Goal: Information Seeking & Learning: Learn about a topic

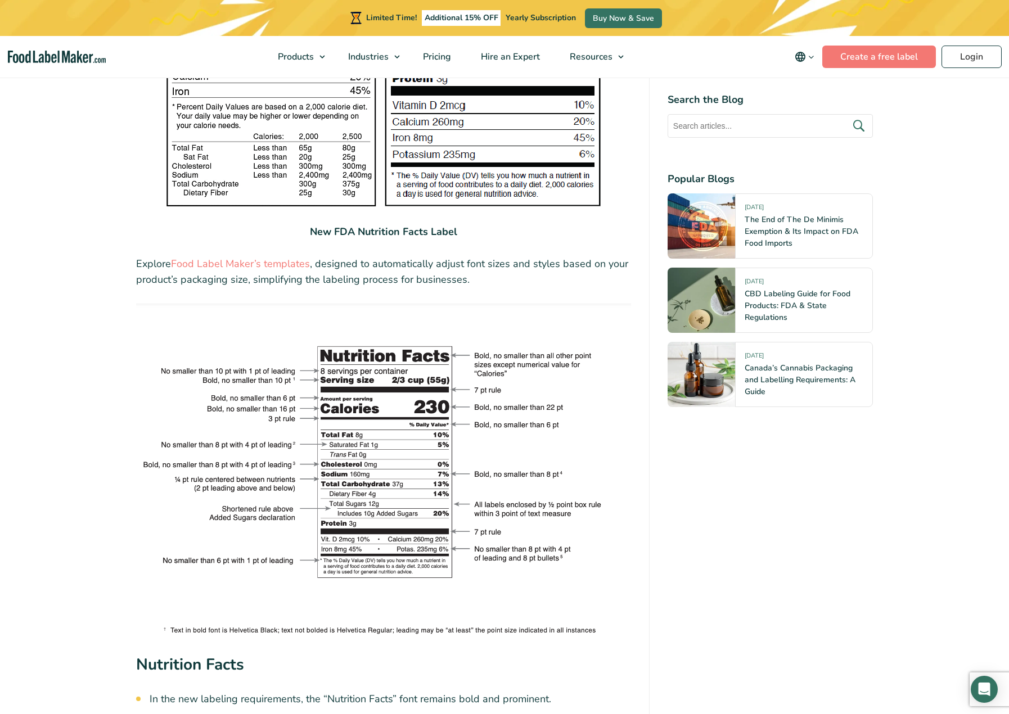
scroll to position [2025, 0]
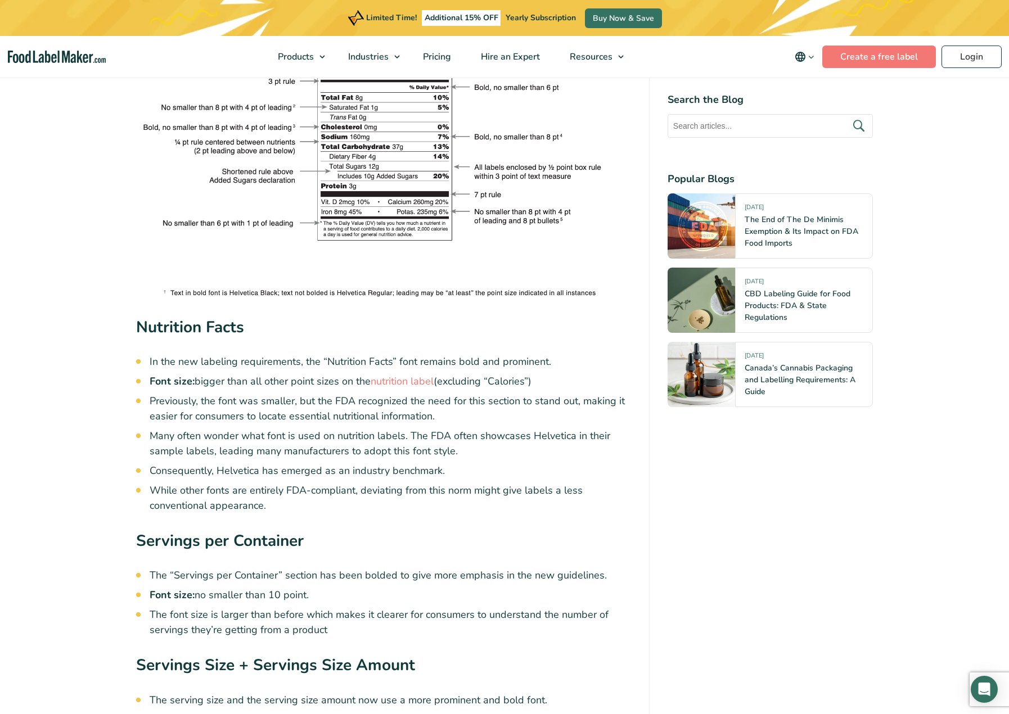
click at [284, 429] on li "Many often wonder what font is used on nutrition labels. The FDA often showcase…" at bounding box center [391, 444] width 482 height 30
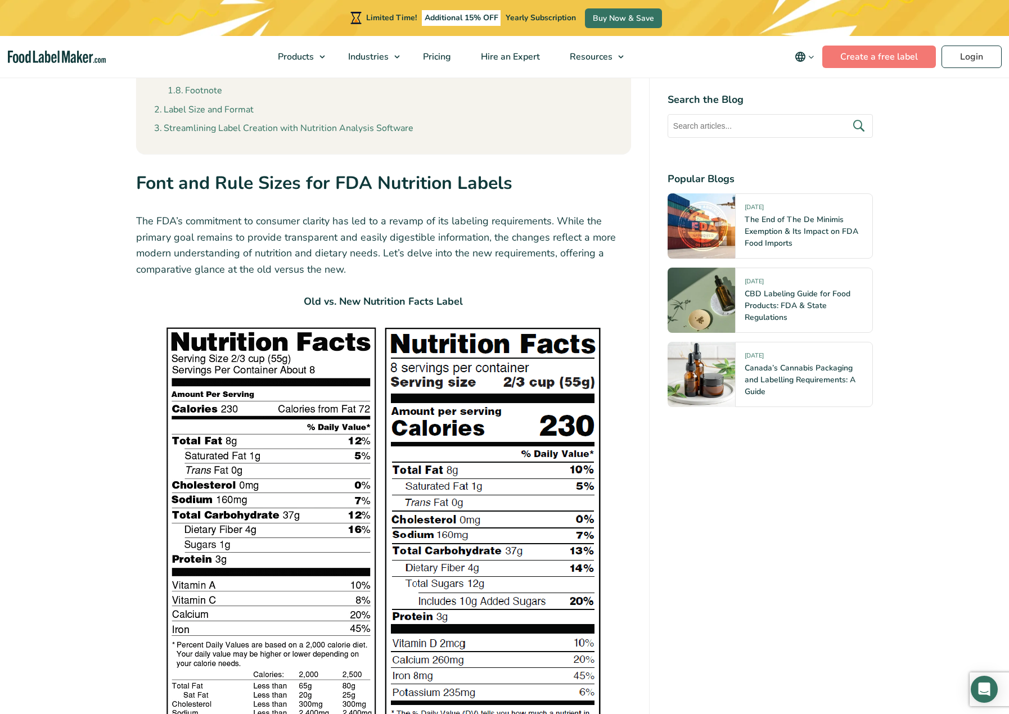
scroll to position [1531, 0]
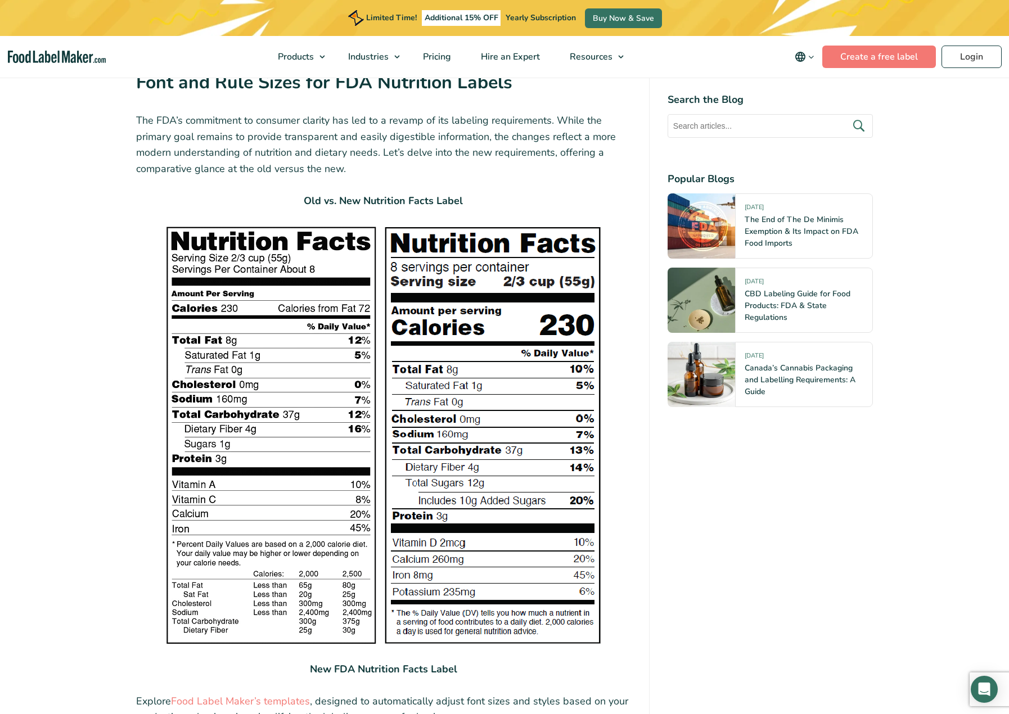
click at [530, 432] on img at bounding box center [383, 435] width 439 height 421
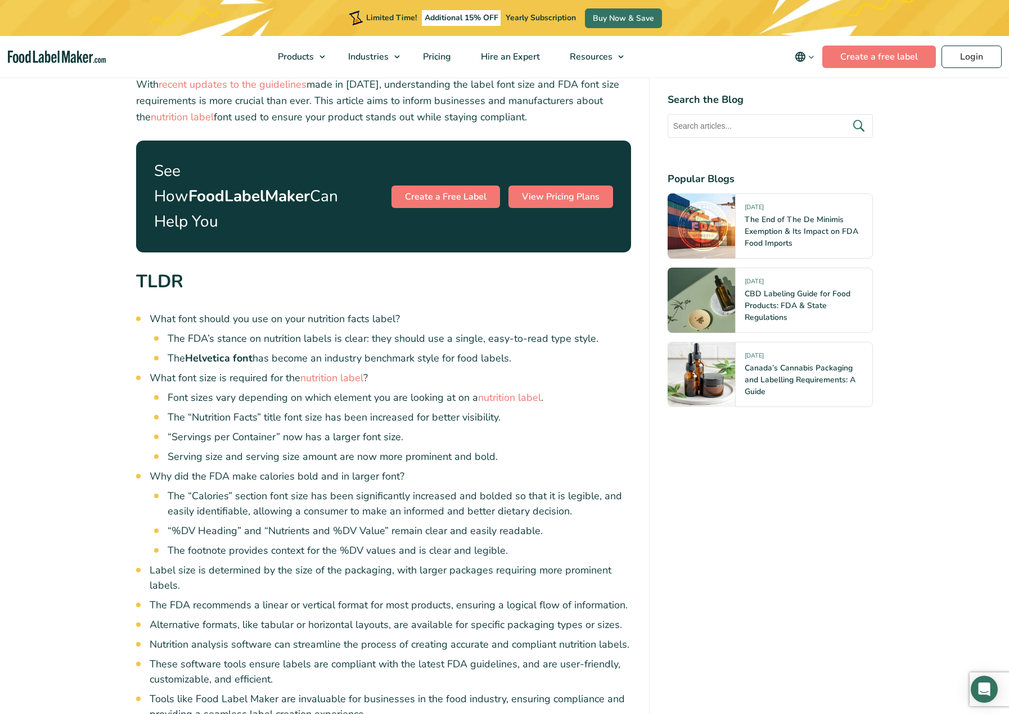
scroll to position [462, 0]
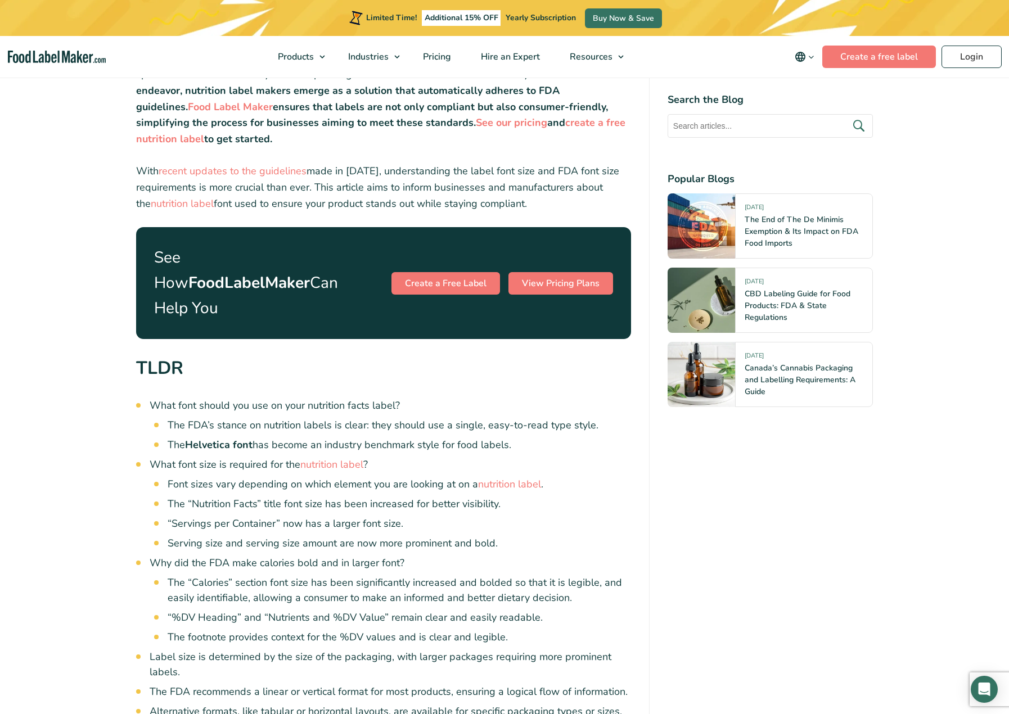
click at [597, 536] on li "Serving size and serving size amount are now more prominent and bold." at bounding box center [400, 543] width 464 height 15
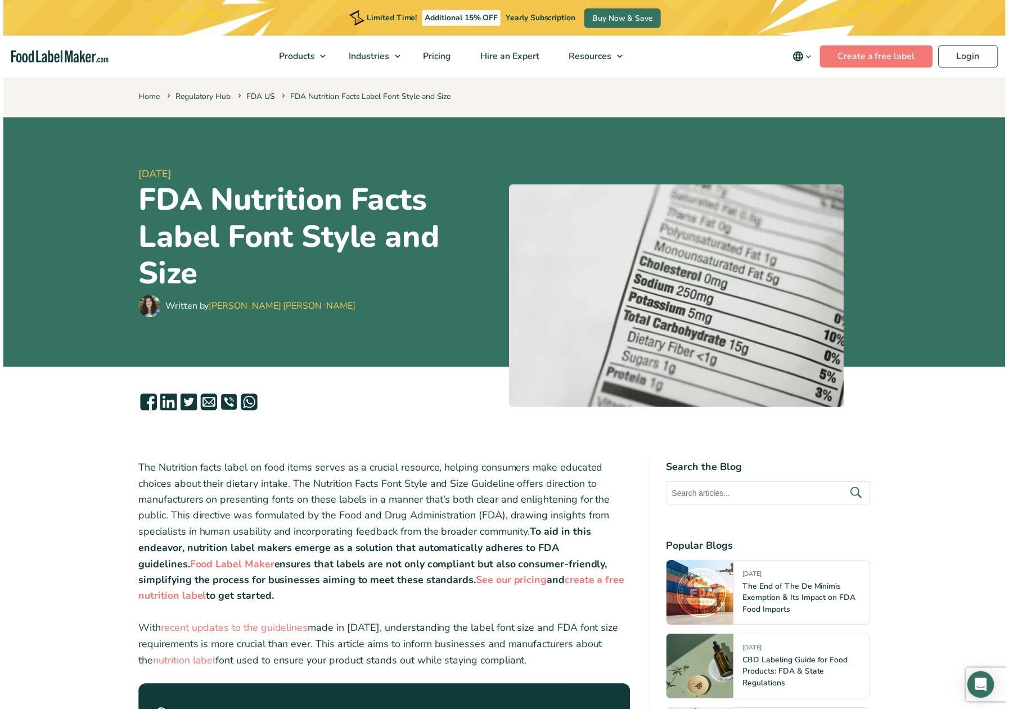
scroll to position [0, 0]
